Goal: Complete application form: Complete application form

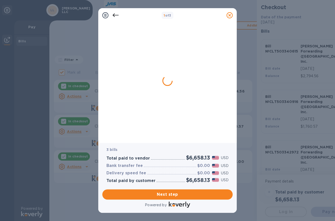
checkbox input "false"
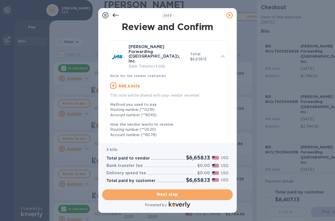
click at [173, 194] on span "Next step" at bounding box center [167, 194] width 122 height 6
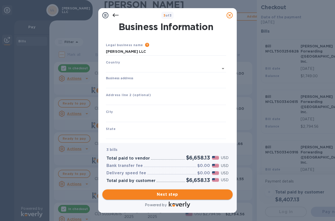
type input "[GEOGRAPHIC_DATA]"
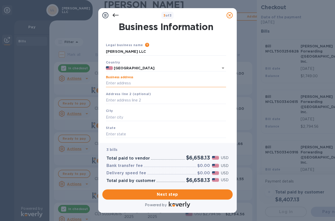
click at [158, 85] on input "Business address" at bounding box center [166, 83] width 120 height 8
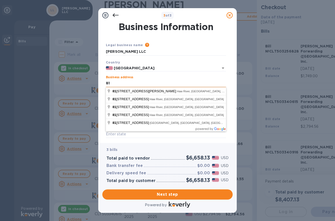
type input "8"
type input "[STREET_ADDRESS]"
type input "Suite 100"
type input "Charlotte"
type input "NC"
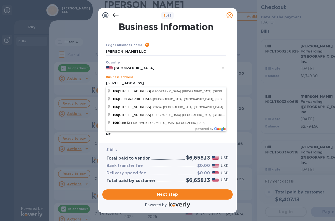
type input "28273"
click at [190, 84] on input "[STREET_ADDRESS]" at bounding box center [166, 83] width 120 height 8
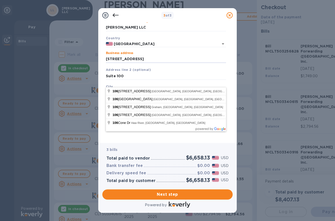
scroll to position [26, 0]
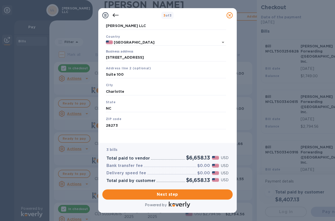
drag, startPoint x: 233, startPoint y: 100, endPoint x: 233, endPoint y: 109, distance: 9.4
click at [233, 109] on div "Business Information Legal business name Please provide the legal name that app…" at bounding box center [167, 82] width 139 height 120
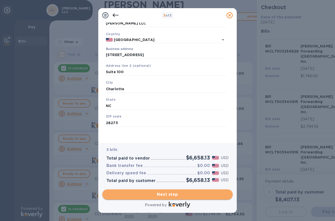
click at [188, 197] on span "Next step" at bounding box center [167, 194] width 122 height 6
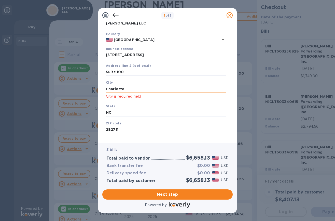
click at [151, 87] on input "Charlotte" at bounding box center [166, 89] width 120 height 8
click at [153, 110] on input "NC" at bounding box center [166, 113] width 120 height 8
click at [146, 129] on input "28273" at bounding box center [166, 130] width 120 height 8
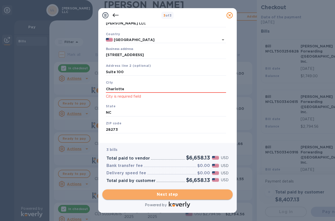
click at [158, 191] on span "Next step" at bounding box center [167, 194] width 122 height 6
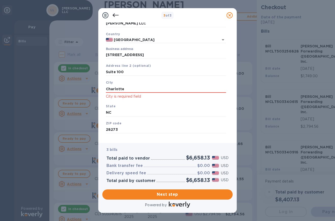
drag, startPoint x: 138, startPoint y: 88, endPoint x: 95, endPoint y: 86, distance: 43.1
click at [95, 86] on div "3 of 3 Business Information Legal business name Please provide the legal name t…" at bounding box center [167, 110] width 335 height 221
type input "Charlotte"
type input "NC"
type input "28273"
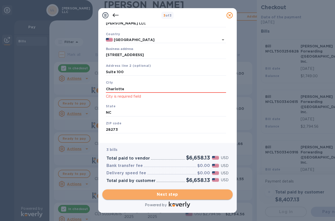
click at [143, 193] on span "Next step" at bounding box center [167, 194] width 122 height 6
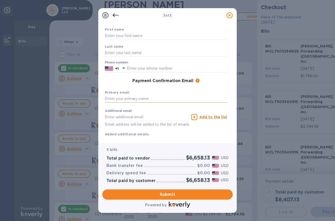
click at [134, 100] on input "text" at bounding box center [166, 99] width 122 height 8
type input "[PERSON_NAME][EMAIL_ADDRESS][PERSON_NAME][DOMAIN_NAME]"
type input "[PERSON_NAME]"
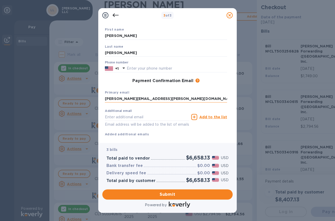
type input "7048176354"
type input "[PERSON_NAME][EMAIL_ADDRESS][PERSON_NAME][DOMAIN_NAME]"
drag, startPoint x: 187, startPoint y: 117, endPoint x: 99, endPoint y: 130, distance: 89.9
click at [99, 130] on div "Payment Contact Information First name [PERSON_NAME] Last name [PERSON_NAME] Ph…" at bounding box center [167, 82] width 139 height 120
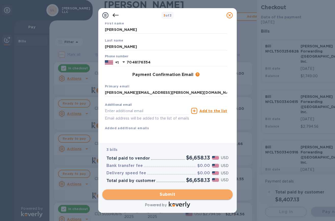
click at [165, 194] on span "Submit" at bounding box center [167, 194] width 122 height 6
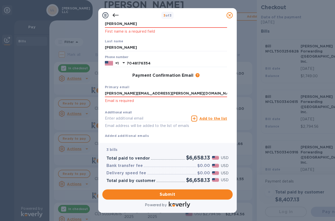
drag, startPoint x: 141, startPoint y: 93, endPoint x: 90, endPoint y: 96, distance: 51.0
click at [90, 96] on div "3 of 3 Payment Contact Information First name [PERSON_NAME] First name is a req…" at bounding box center [167, 110] width 335 height 221
type input "[PERSON_NAME][EMAIL_ADDRESS][PERSON_NAME][DOMAIN_NAME]"
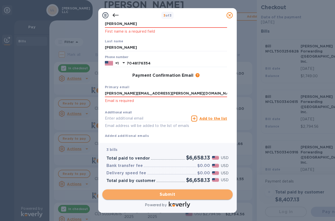
click at [148, 197] on span "Submit" at bounding box center [167, 194] width 122 height 6
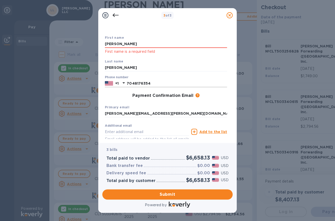
scroll to position [0, 0]
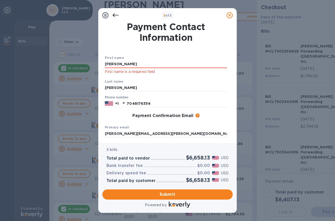
drag, startPoint x: 120, startPoint y: 68, endPoint x: 80, endPoint y: 71, distance: 40.6
click at [80, 71] on div "3 of 3 Payment Contact Information First name [PERSON_NAME] First name is a req…" at bounding box center [167, 110] width 335 height 221
type input "[PERSON_NAME]"
type input "8"
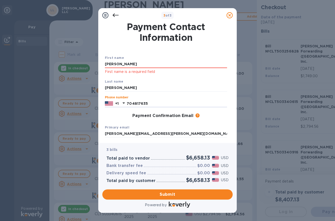
type input "7048176354"
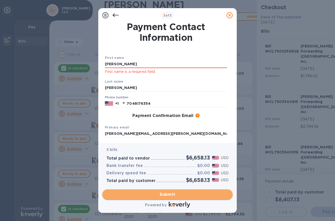
click at [133, 196] on span "Submit" at bounding box center [167, 194] width 122 height 6
